Goal: Task Accomplishment & Management: Complete application form

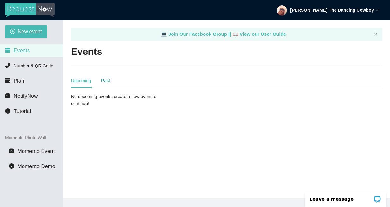
click at [106, 81] on div "Past" at bounding box center [105, 80] width 9 height 7
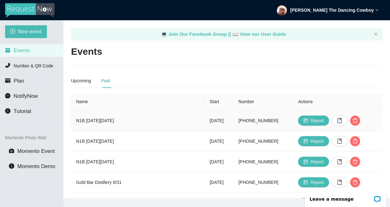
click at [81, 121] on td "N1B on Thu 9/18" at bounding box center [137, 121] width 133 height 21
drag, startPoint x: 81, startPoint y: 121, endPoint x: 95, endPoint y: 117, distance: 14.5
click at [82, 121] on td "N1B on Thu 9/18" at bounding box center [137, 121] width 133 height 21
click at [28, 32] on span "New event" at bounding box center [30, 32] width 24 height 8
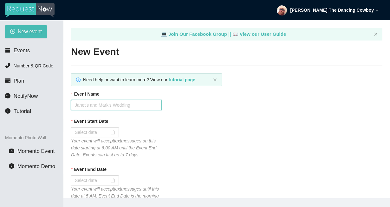
click at [124, 106] on input "Event Name" at bounding box center [116, 105] width 91 height 10
paste input "N1B on Thu 10/2"
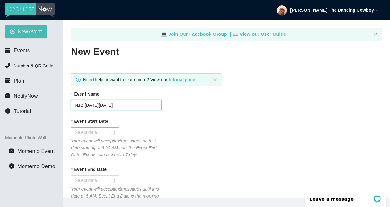
type input "N1B on Thu 10/2"
click at [109, 133] on div at bounding box center [95, 132] width 40 height 7
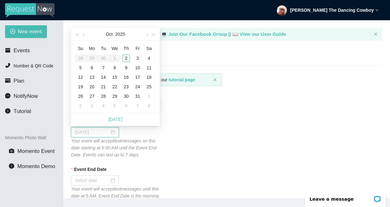
type input "10/02/2025"
click at [128, 57] on div "2" at bounding box center [126, 58] width 8 height 8
type input "10/03/2025"
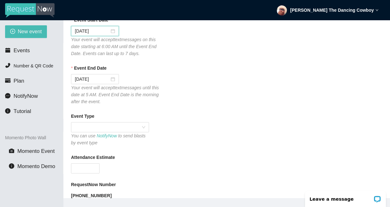
scroll to position [158, 0]
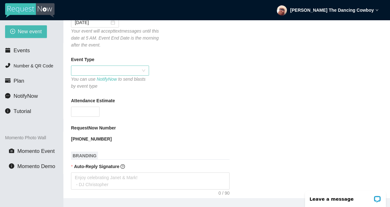
click at [100, 72] on span at bounding box center [110, 71] width 70 height 10
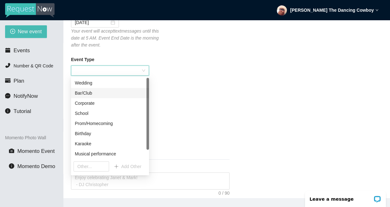
click at [94, 92] on div "Bar/Club" at bounding box center [110, 93] width 70 height 7
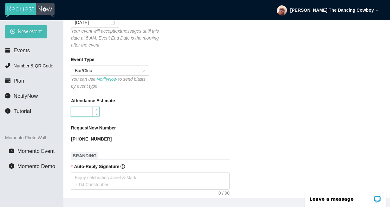
click at [80, 113] on input "Attendance Estimate" at bounding box center [85, 112] width 28 height 10
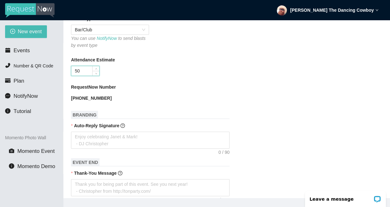
scroll to position [202, 0]
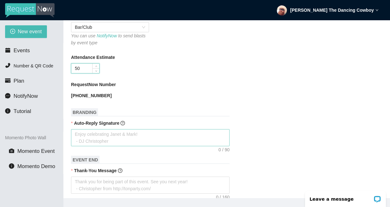
type input "50"
click at [126, 144] on textarea "Auto-Reply Signature" at bounding box center [150, 137] width 158 height 17
paste textarea "PLEASE IGNORE DIRECTIONS FROM THE SERVICE & ONLY TYPE SONG TITLE AND ARTIST. TH…"
type textarea "PLEASE IGNORE DIRECTIONS FROM THE SERVICE & ONLY TYPE SONG TITLE AND ARTIST. TH…"
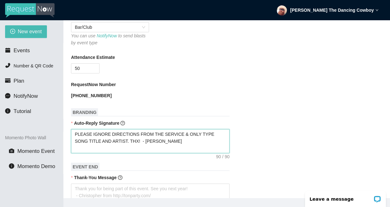
scroll to position [209, 0]
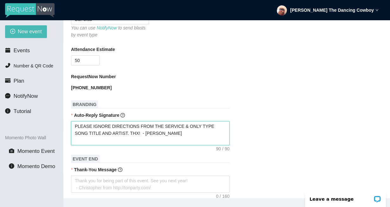
type textarea "PLEASE IGNORE DIRECTIONS FROM THE SERVICE & ONLY TYPE SONG TITLE AND ARTIST. TH…"
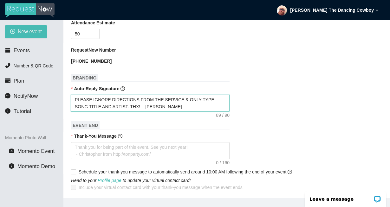
scroll to position [266, 0]
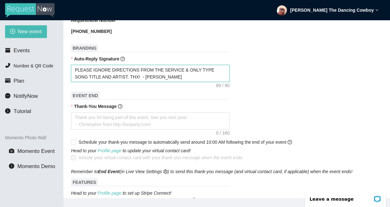
type textarea "PLEASE IGNORE DIRECTIONS FROM THE SERVICE & ONLY TYPE SONG TITLE AND ARTIST. TH…"
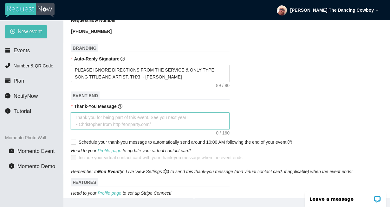
click at [198, 121] on textarea "Thank-You Message" at bounding box center [150, 120] width 158 height 17
paste textarea "Thank you for requesting songs tonight! If u had fun, pls leave a tip on Venmo!…"
type textarea "Thank you for requesting songs tonight! If u had fun, pls leave a tip on Venmo!…"
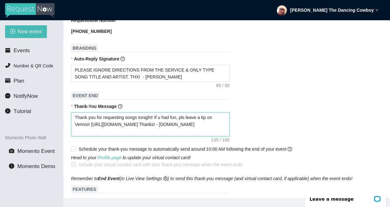
type textarea "Thank you for requesting songs tonight! If u had fun, pls leave a tip on Venmo!…"
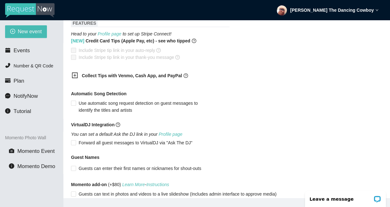
scroll to position [430, 0]
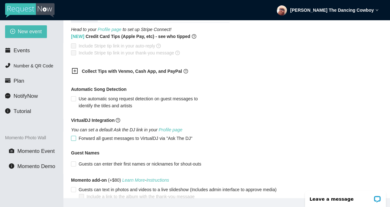
type textarea "Thank you for requesting songs tonight! If u had fun, pls leave a tip on Venmo!…"
click at [73, 137] on input "Forward all guest messages to VirtualDJ via "Ask The DJ"" at bounding box center [73, 138] width 4 height 4
checkbox input "true"
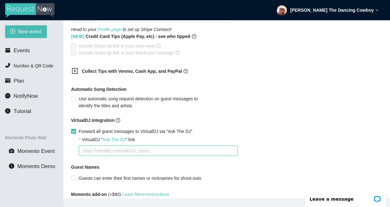
click at [138, 149] on textarea "VirtualDJ " Ask The DJ " link" at bounding box center [158, 151] width 158 height 10
paste textarea "https://virtualdj.com/ask/N1B__on__Thu__10/2"
type textarea "https://virtualdj.com/ask/N1B__on__Thu__10/2"
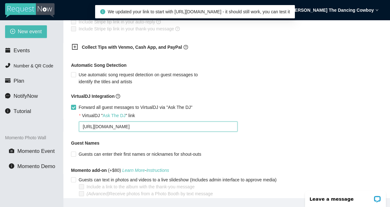
scroll to position [483, 0]
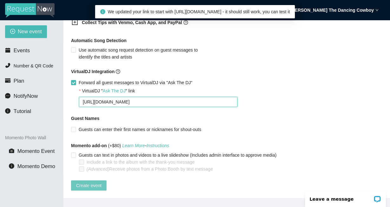
type textarea "https://virtualdj.com/ask/N1B__on__Thu__10/2"
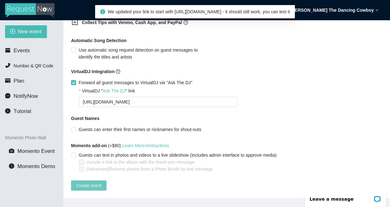
click at [92, 182] on span "Create event" at bounding box center [88, 185] width 25 height 7
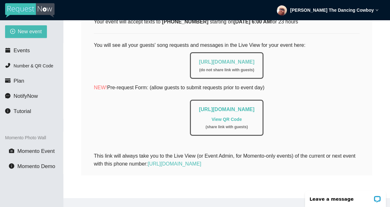
click at [239, 59] on link "https://app.requestnow.io/live/raoxbjr" at bounding box center [226, 61] width 55 height 5
